Goal: Find specific page/section: Find specific page/section

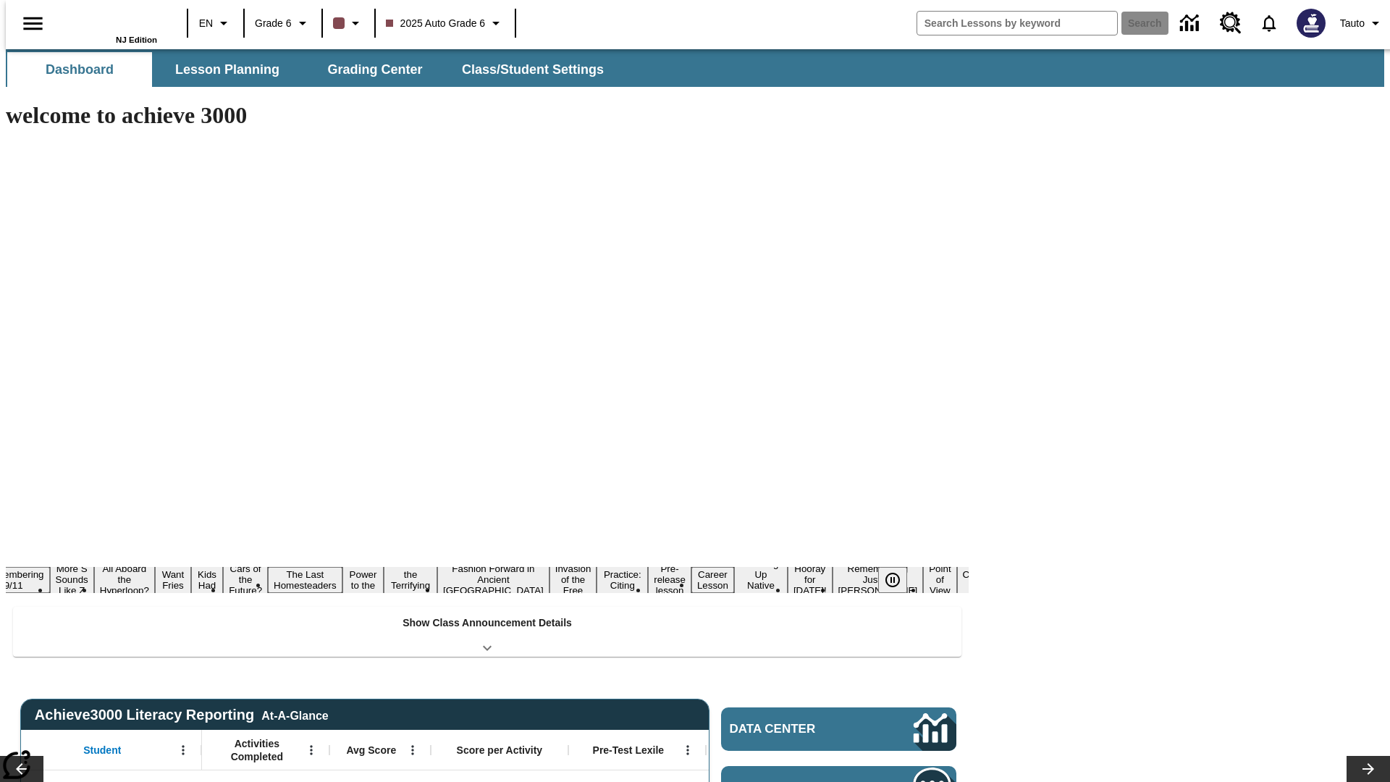
type input "-1"
click at [443, 23] on span "2025 Auto Grade 6" at bounding box center [436, 23] width 100 height 15
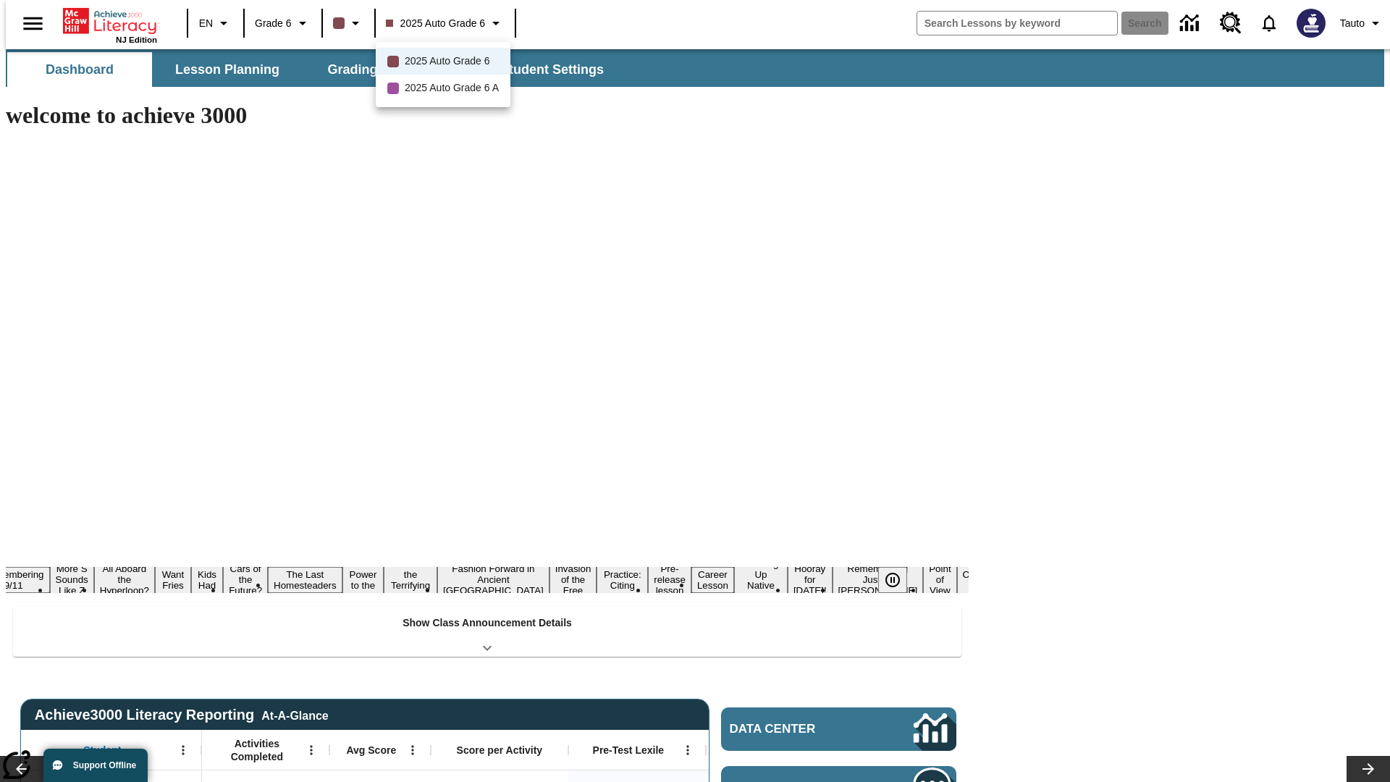
click at [695, 391] on div at bounding box center [695, 391] width 1390 height 782
click at [222, 70] on span "Lesson Planning" at bounding box center [227, 70] width 104 height 17
